Goal: Task Accomplishment & Management: Manage account settings

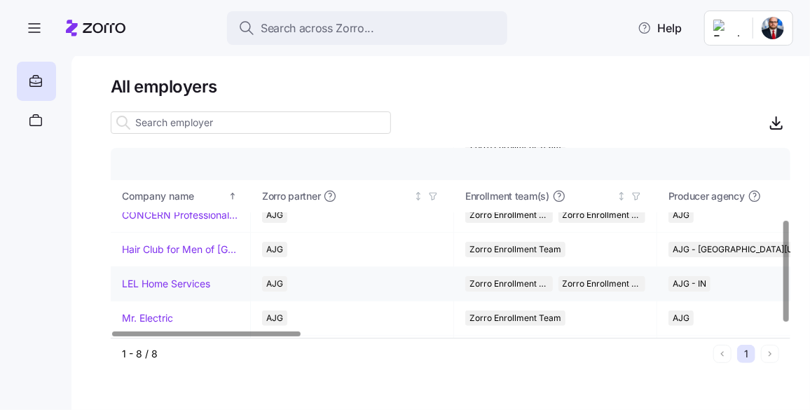
scroll to position [146, 0]
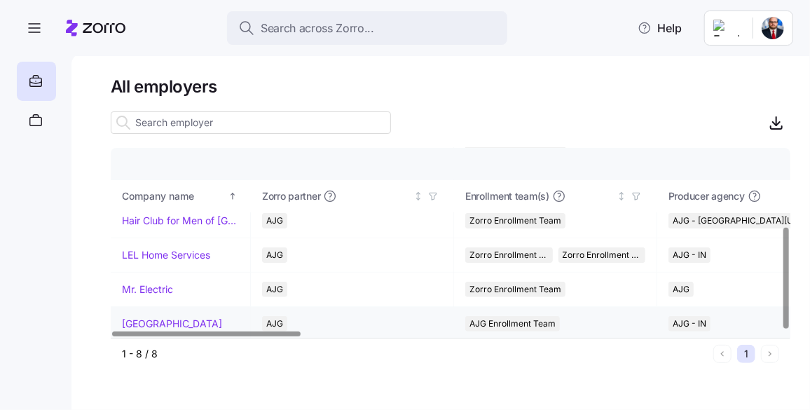
click at [162, 322] on link "[GEOGRAPHIC_DATA]" at bounding box center [172, 324] width 100 height 14
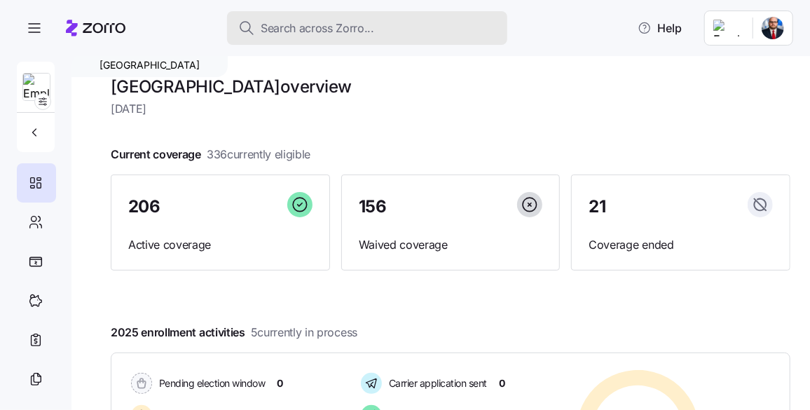
click at [334, 25] on span "Search across Zorro..." at bounding box center [318, 29] width 114 height 18
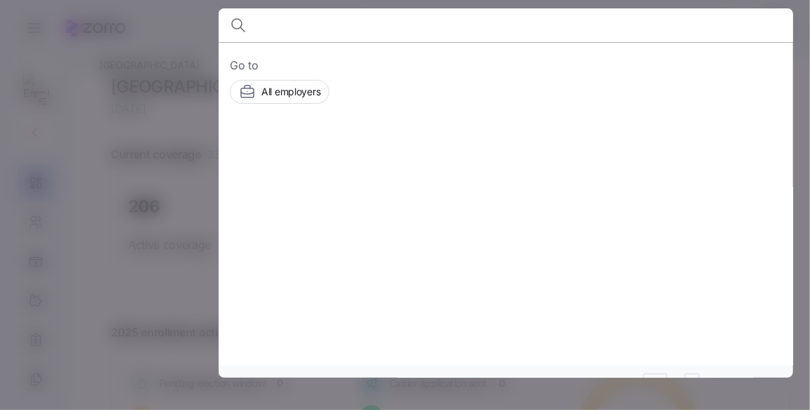
click at [331, 25] on input at bounding box center [437, 25] width 359 height 34
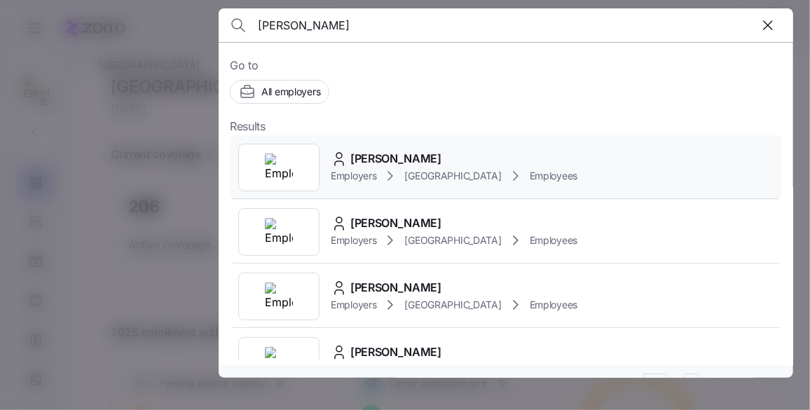
type input "[PERSON_NAME]"
click at [419, 158] on span "[PERSON_NAME]" at bounding box center [395, 159] width 91 height 18
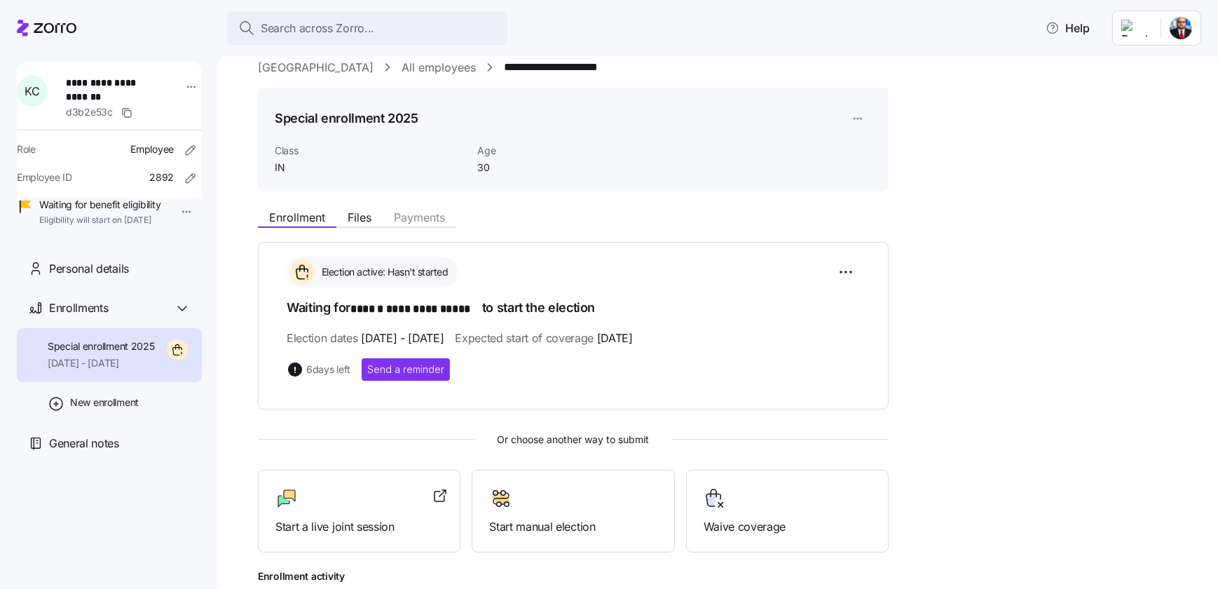
scroll to position [15, 0]
click at [234, 409] on div "**********" at bounding box center [718, 320] width 999 height 535
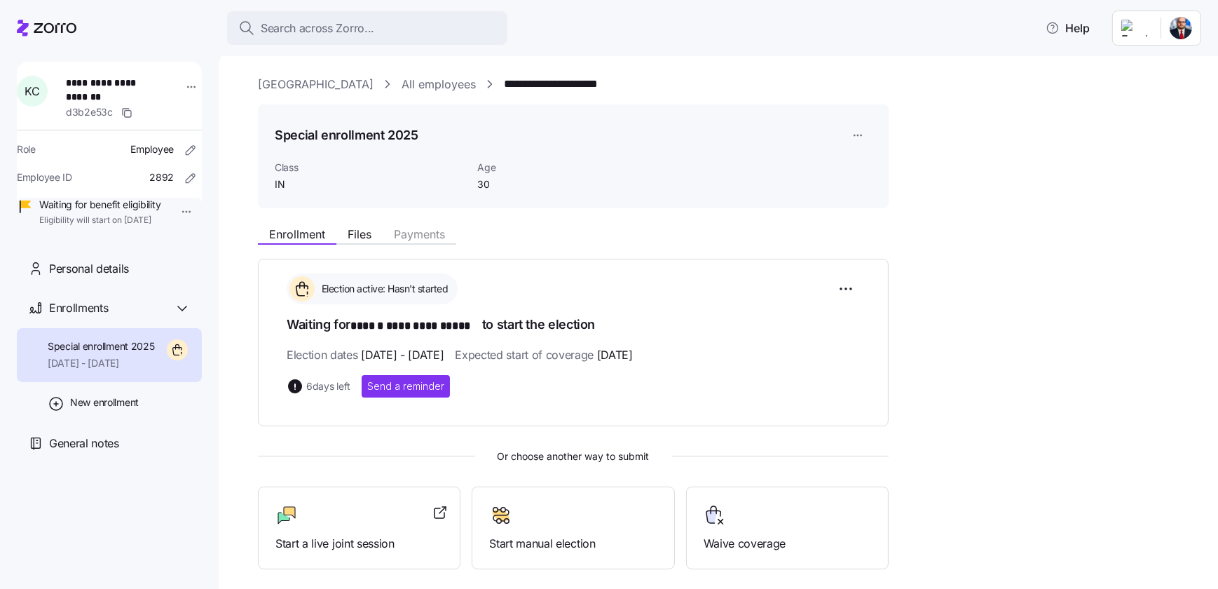
scroll to position [143, 0]
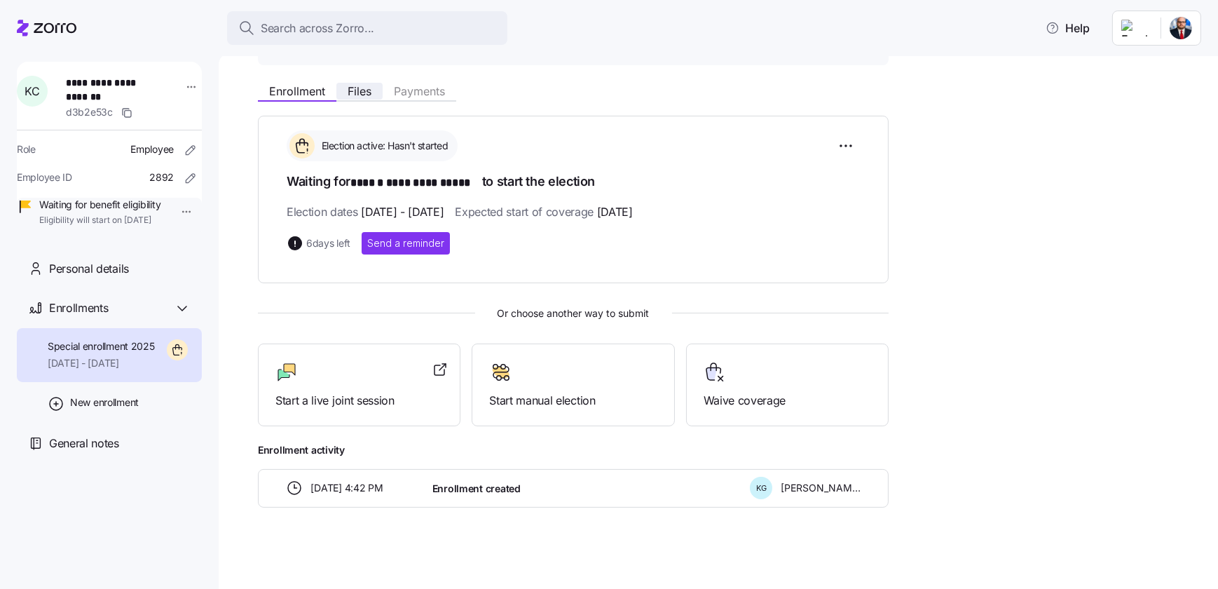
click at [343, 91] on button "Files" at bounding box center [359, 91] width 46 height 17
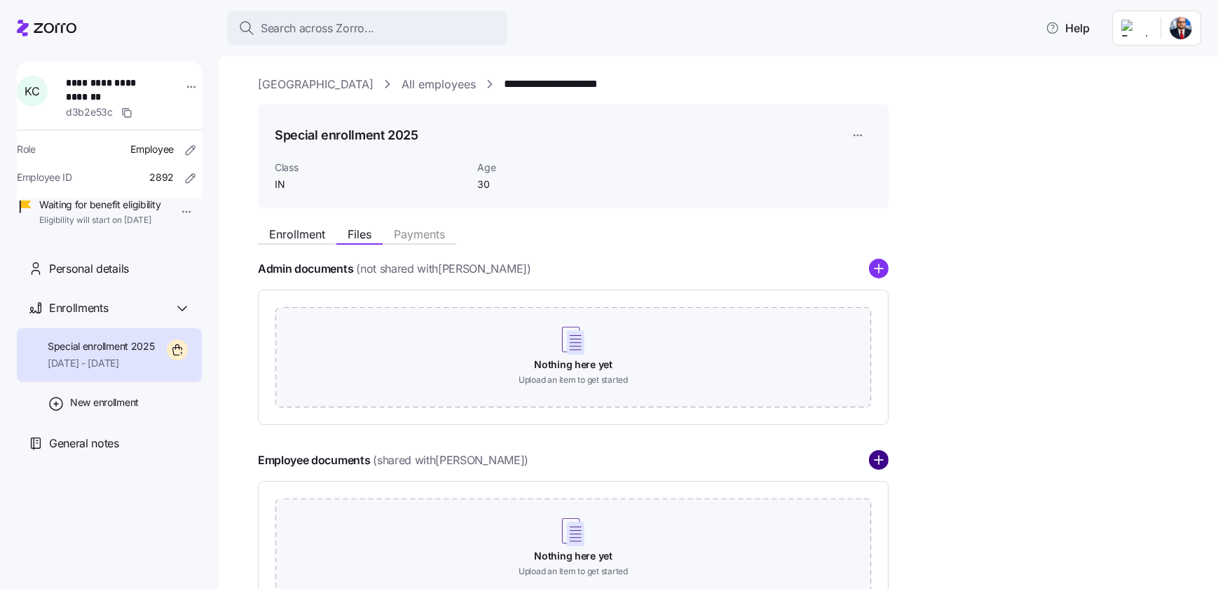
click at [809, 409] on circle "add icon" at bounding box center [879, 460] width 18 height 18
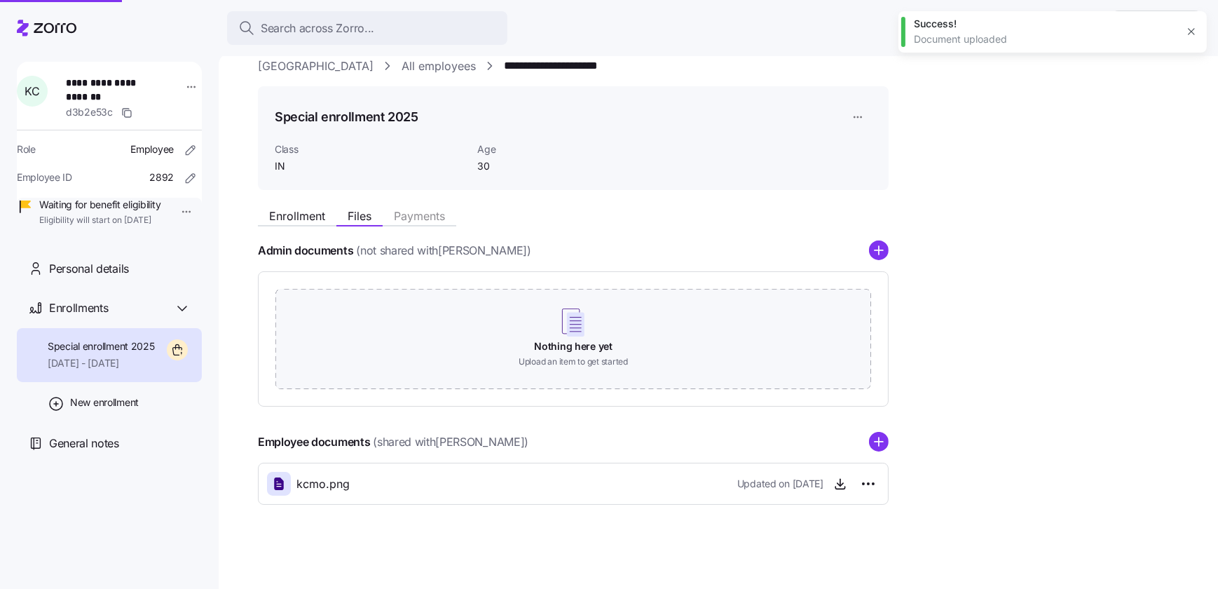
scroll to position [18, 0]
click at [809, 28] on icon "button" at bounding box center [1190, 31] width 11 height 11
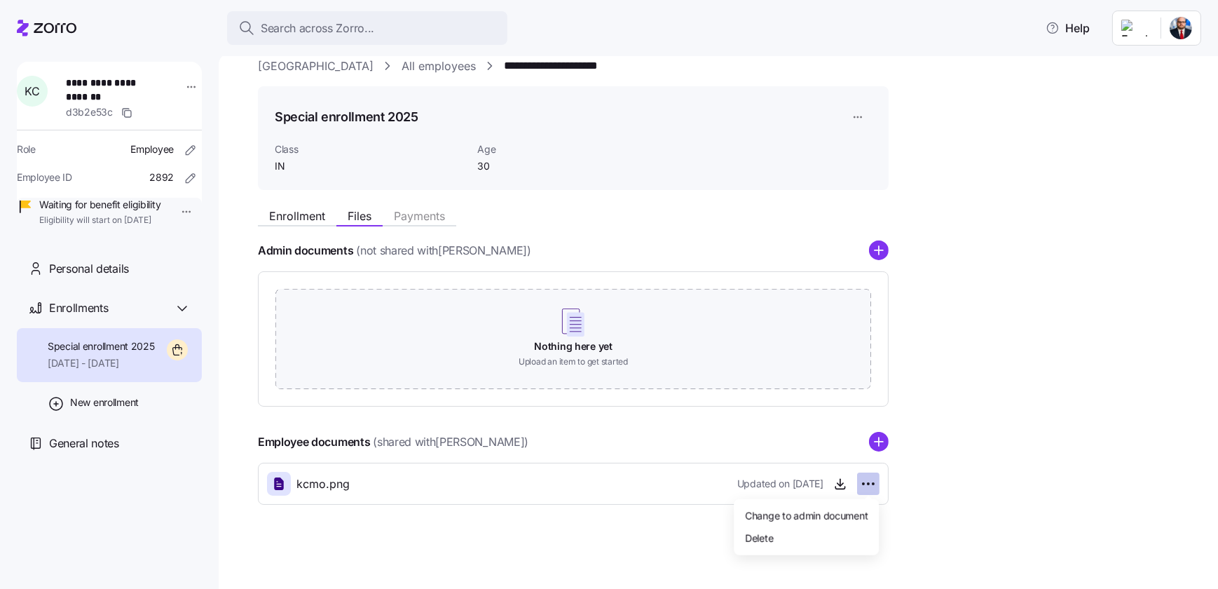
click at [809, 409] on html "**********" at bounding box center [609, 290] width 1218 height 580
click at [798, 409] on div "Delete" at bounding box center [806, 537] width 134 height 22
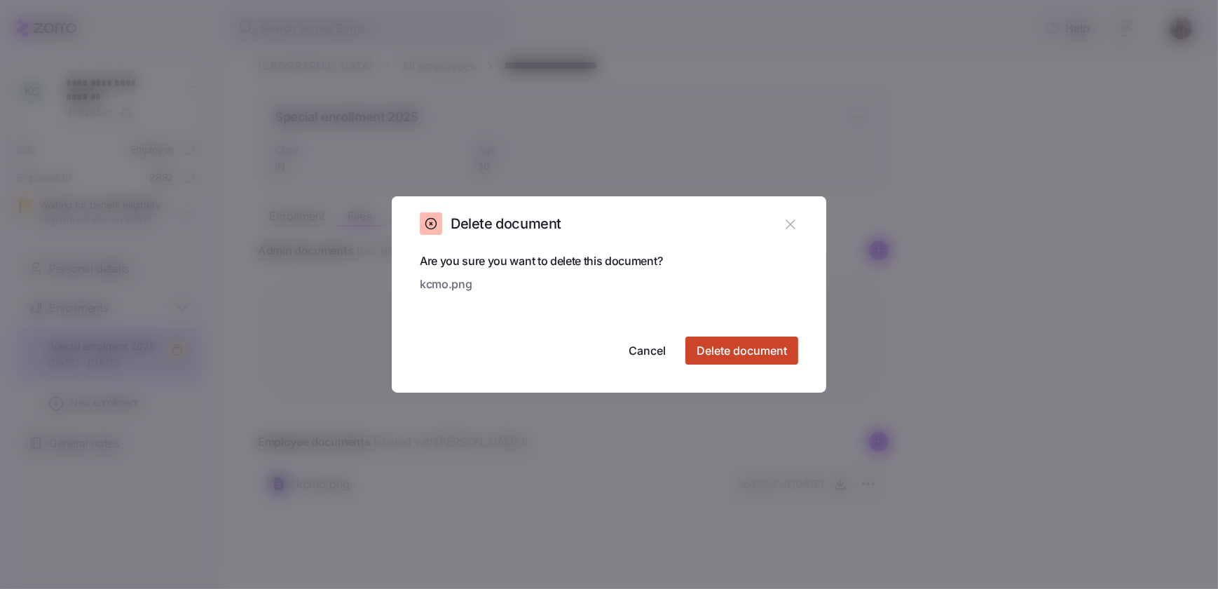
click at [727, 353] on span "Delete document" at bounding box center [741, 350] width 90 height 17
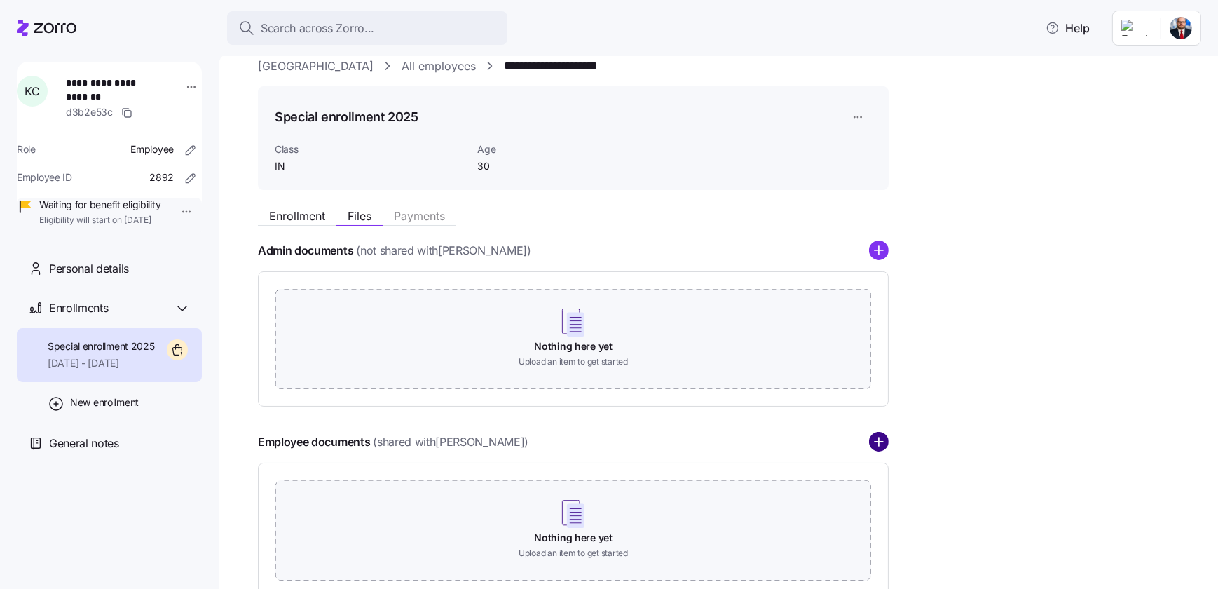
click at [809, 409] on circle "add icon" at bounding box center [879, 442] width 18 height 18
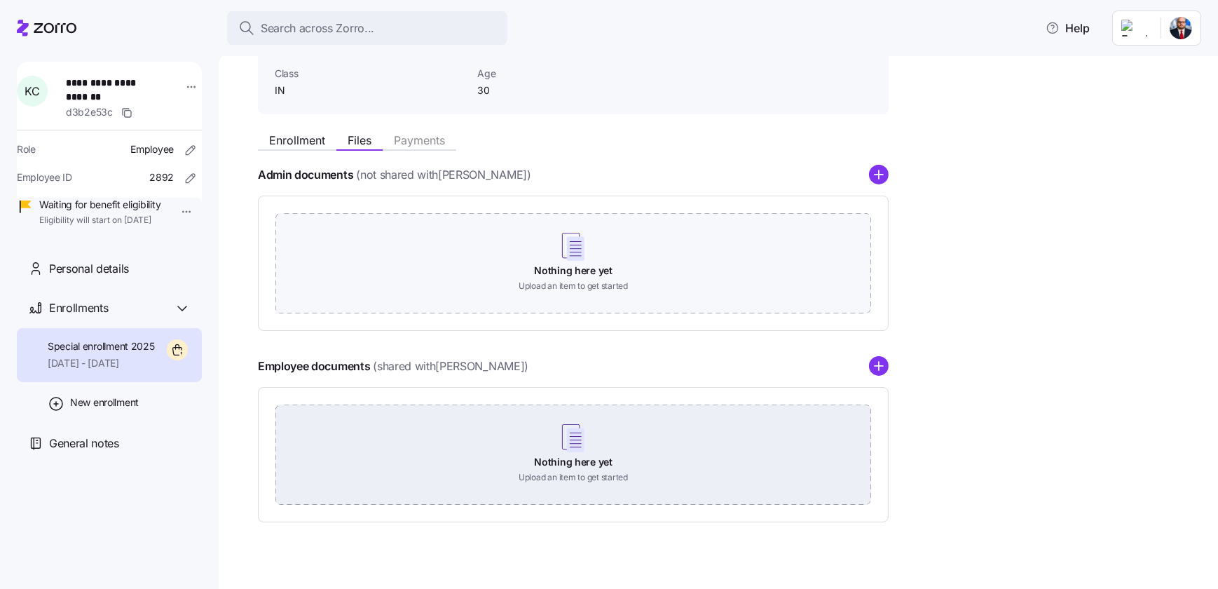
scroll to position [111, 0]
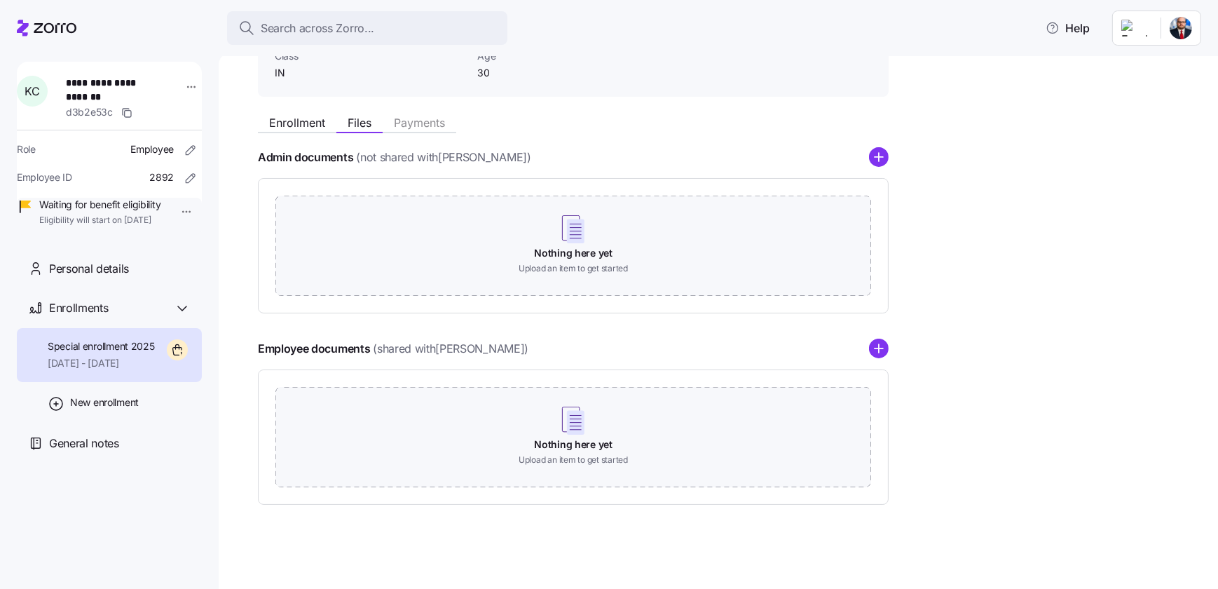
click at [809, 400] on div "Enrollment Files Payments Admin documents (not shared with [PERSON_NAME] ) Noth…" at bounding box center [728, 306] width 940 height 397
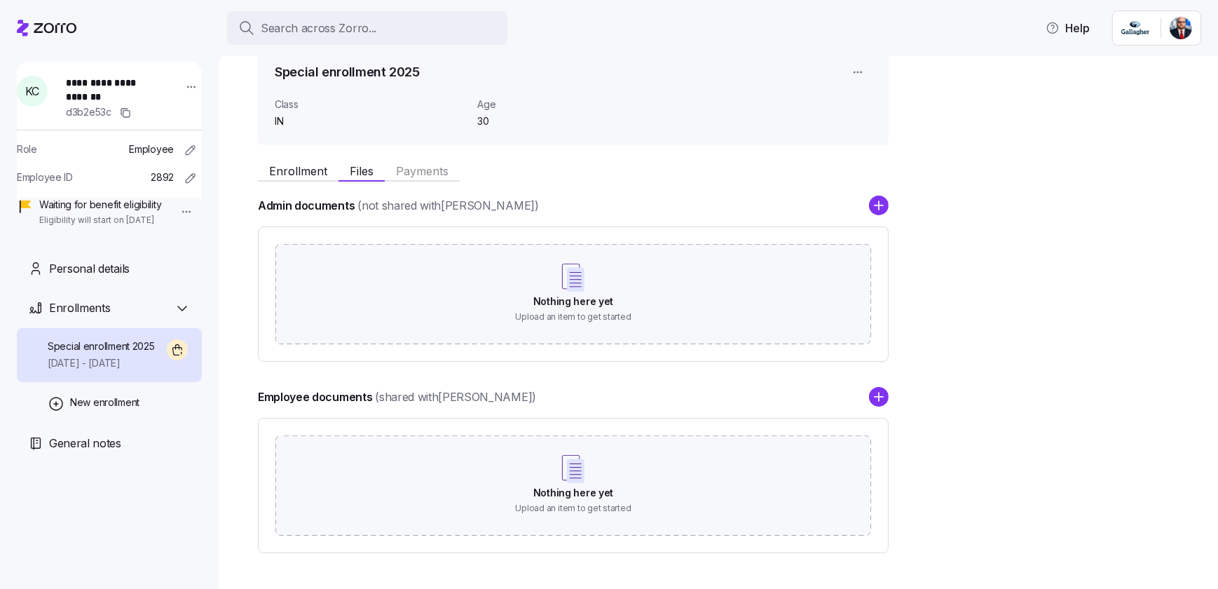
scroll to position [111, 0]
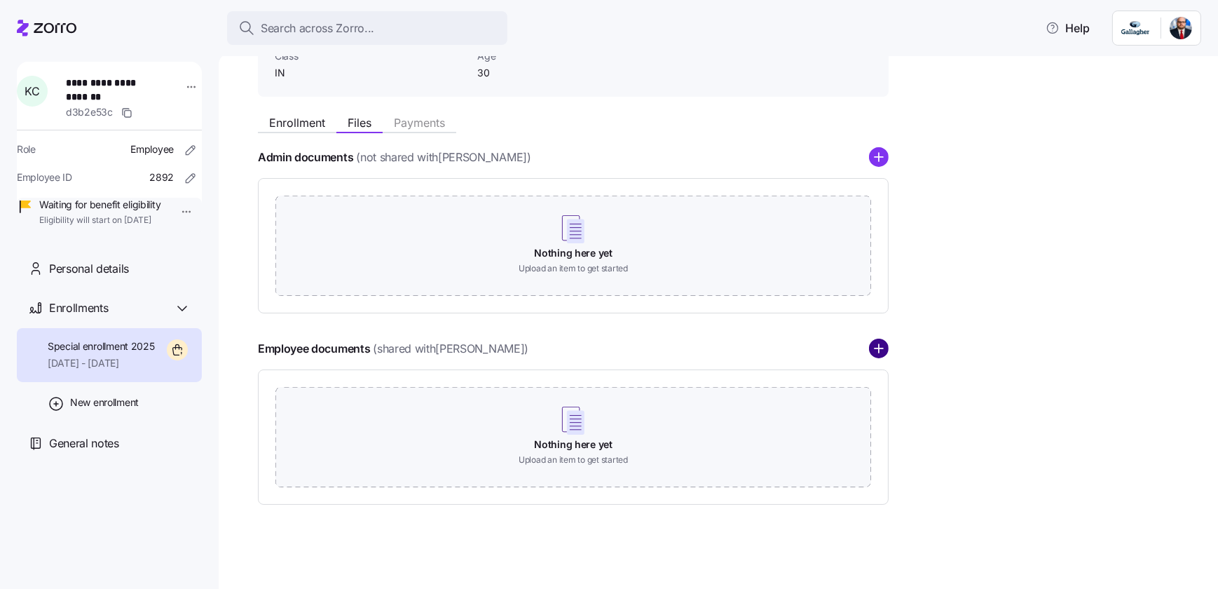
click at [879, 352] on circle "add icon" at bounding box center [879, 349] width 18 height 18
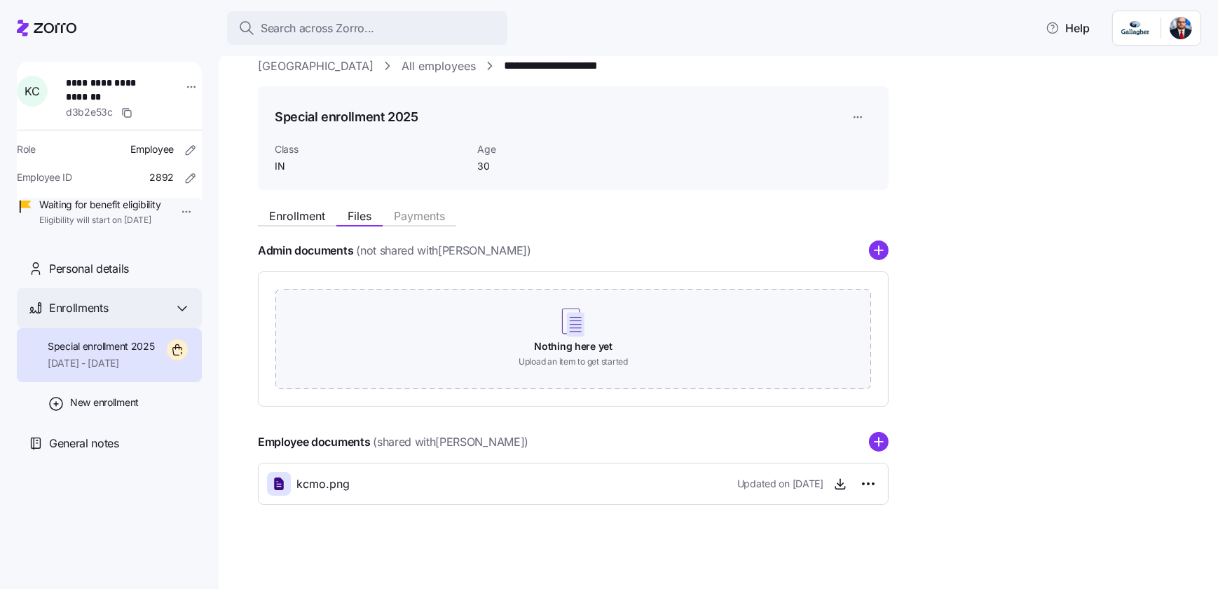
click at [91, 317] on span "Enrollments" at bounding box center [78, 308] width 59 height 18
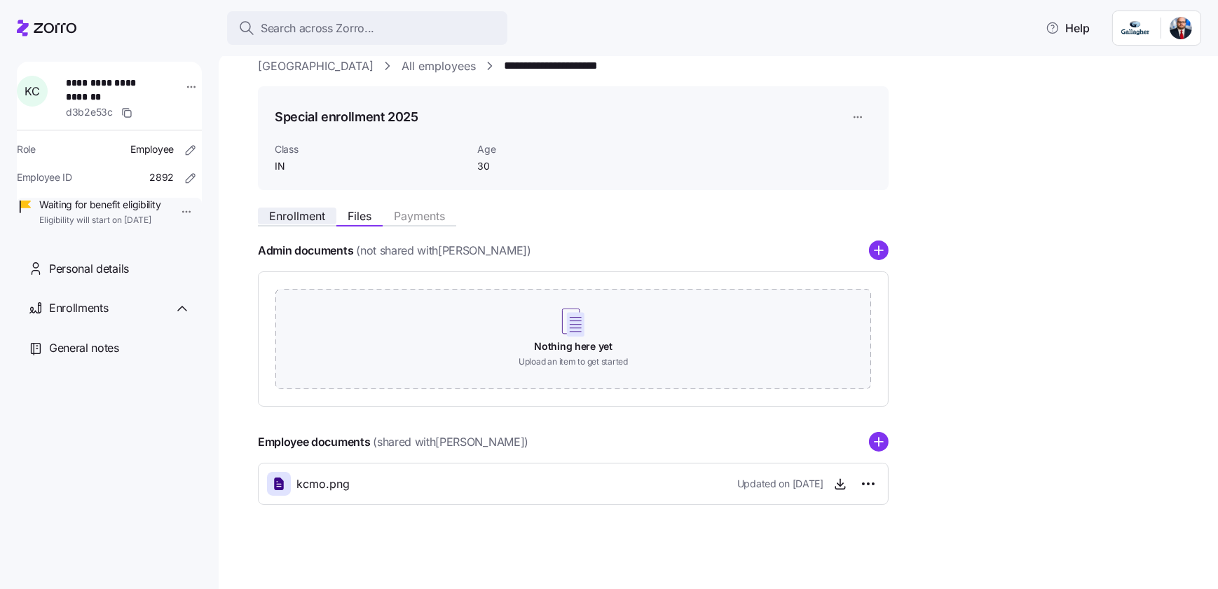
click at [289, 214] on span "Enrollment" at bounding box center [297, 215] width 56 height 11
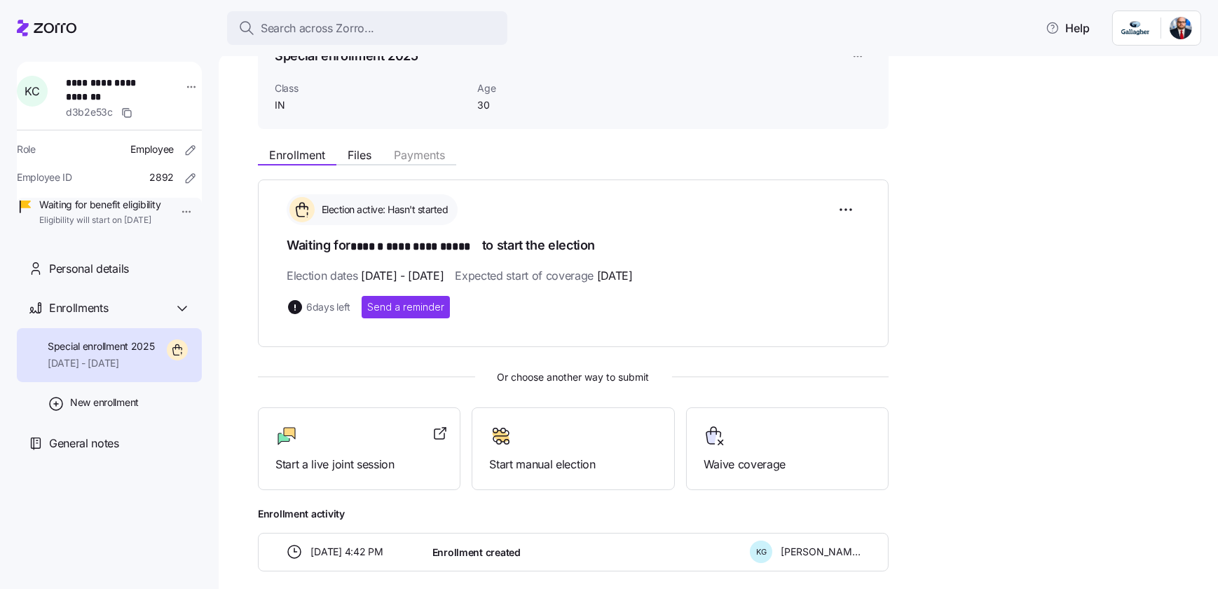
scroll to position [143, 0]
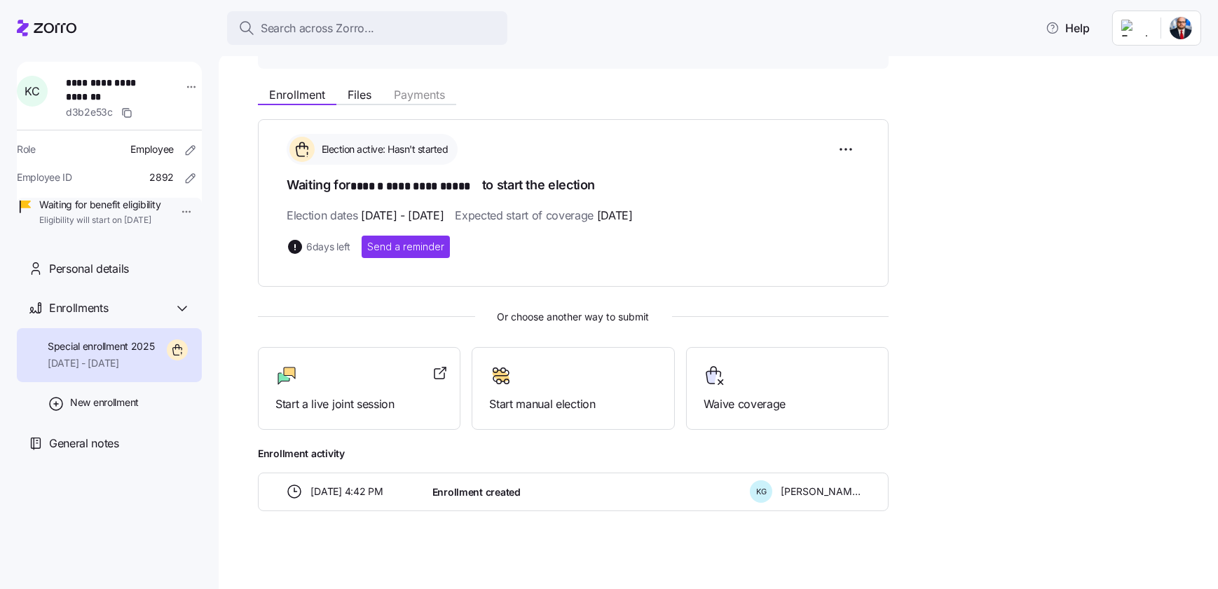
scroll to position [143, 0]
